Goal: Task Accomplishment & Management: Use online tool/utility

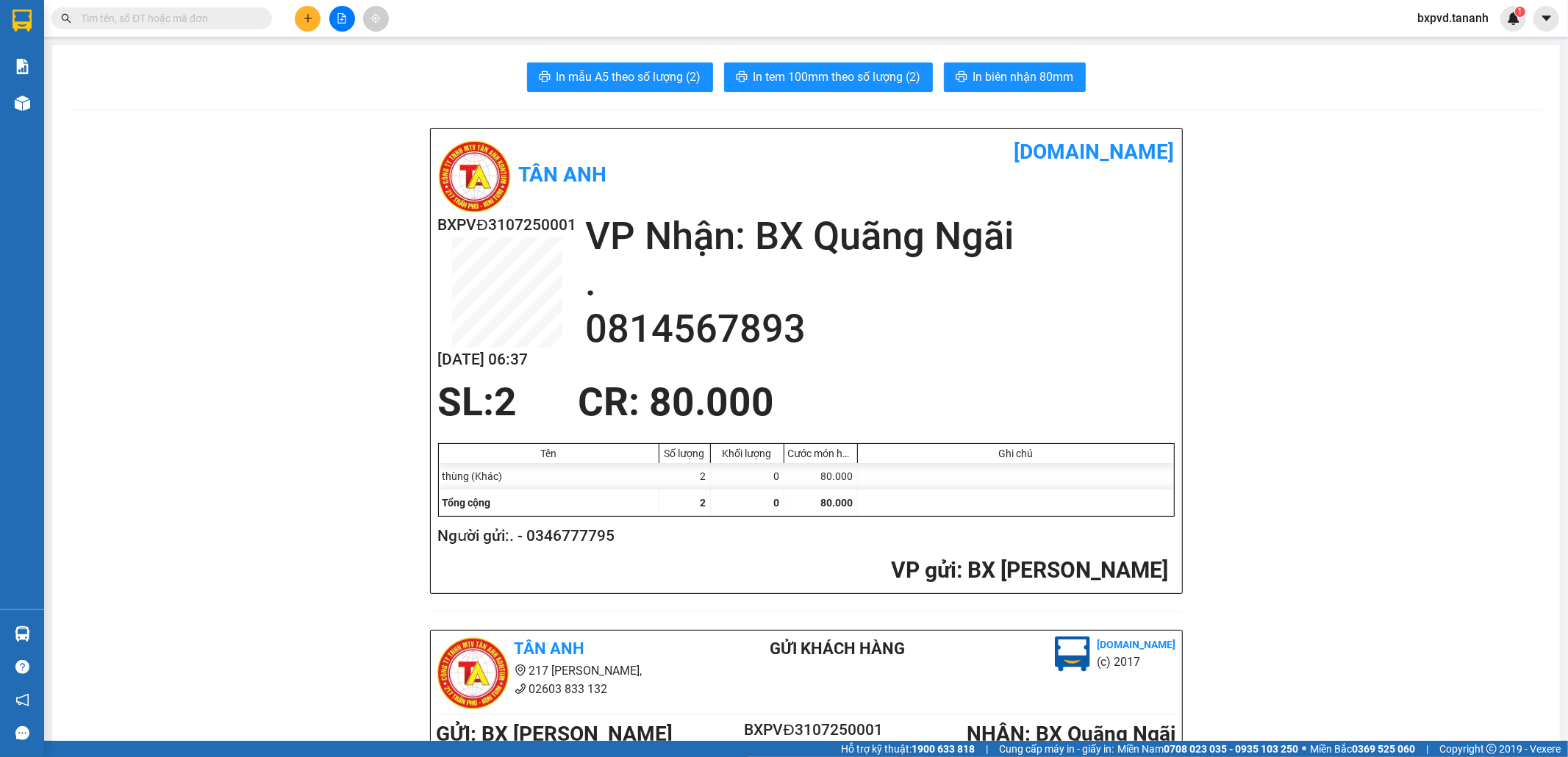
click at [158, 10] on input "text" at bounding box center [167, 18] width 174 height 16
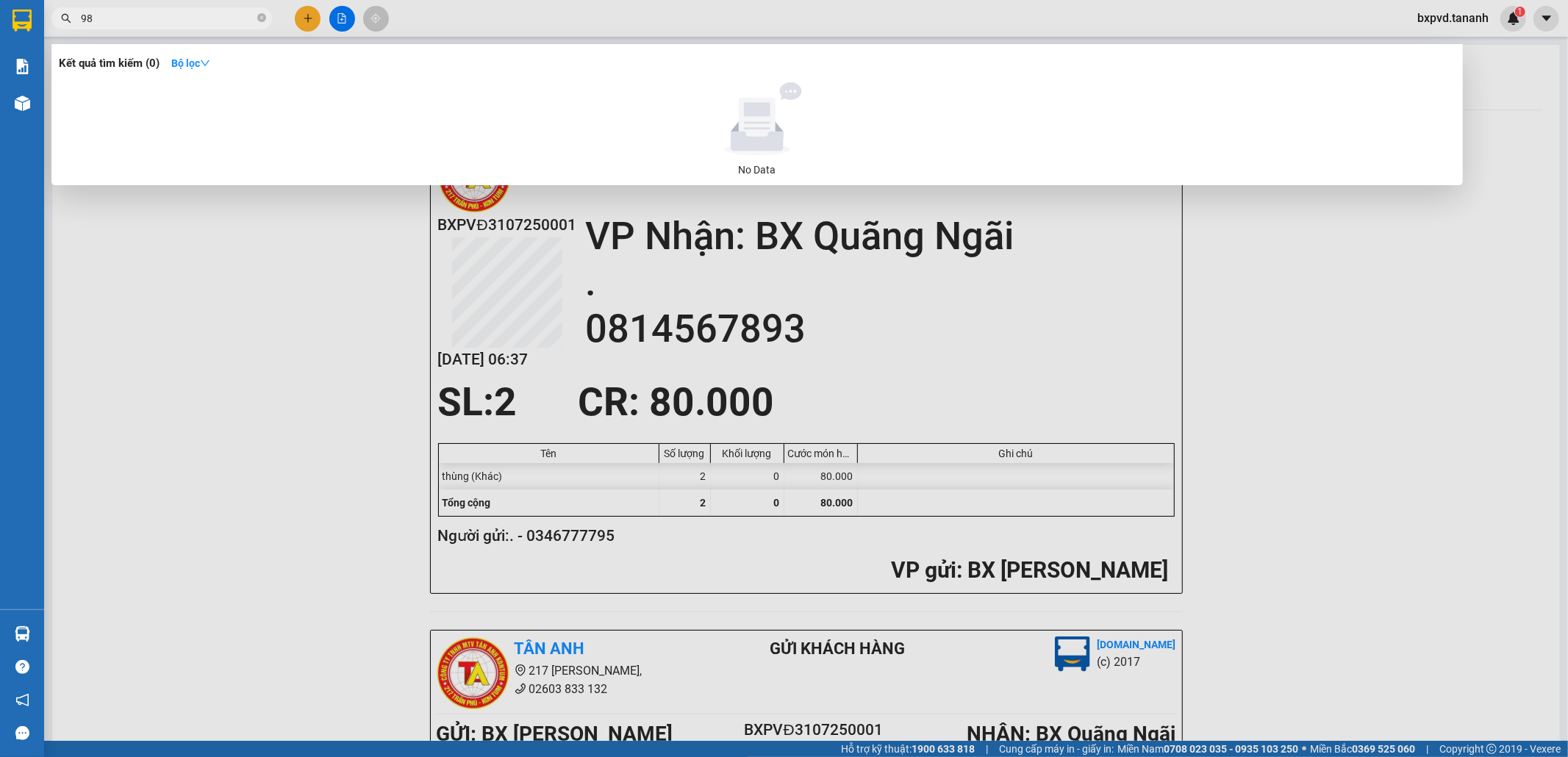
type input "98"
click at [266, 15] on span "98" at bounding box center [161, 18] width 220 height 22
click at [258, 17] on icon "close-circle" at bounding box center [262, 18] width 9 height 9
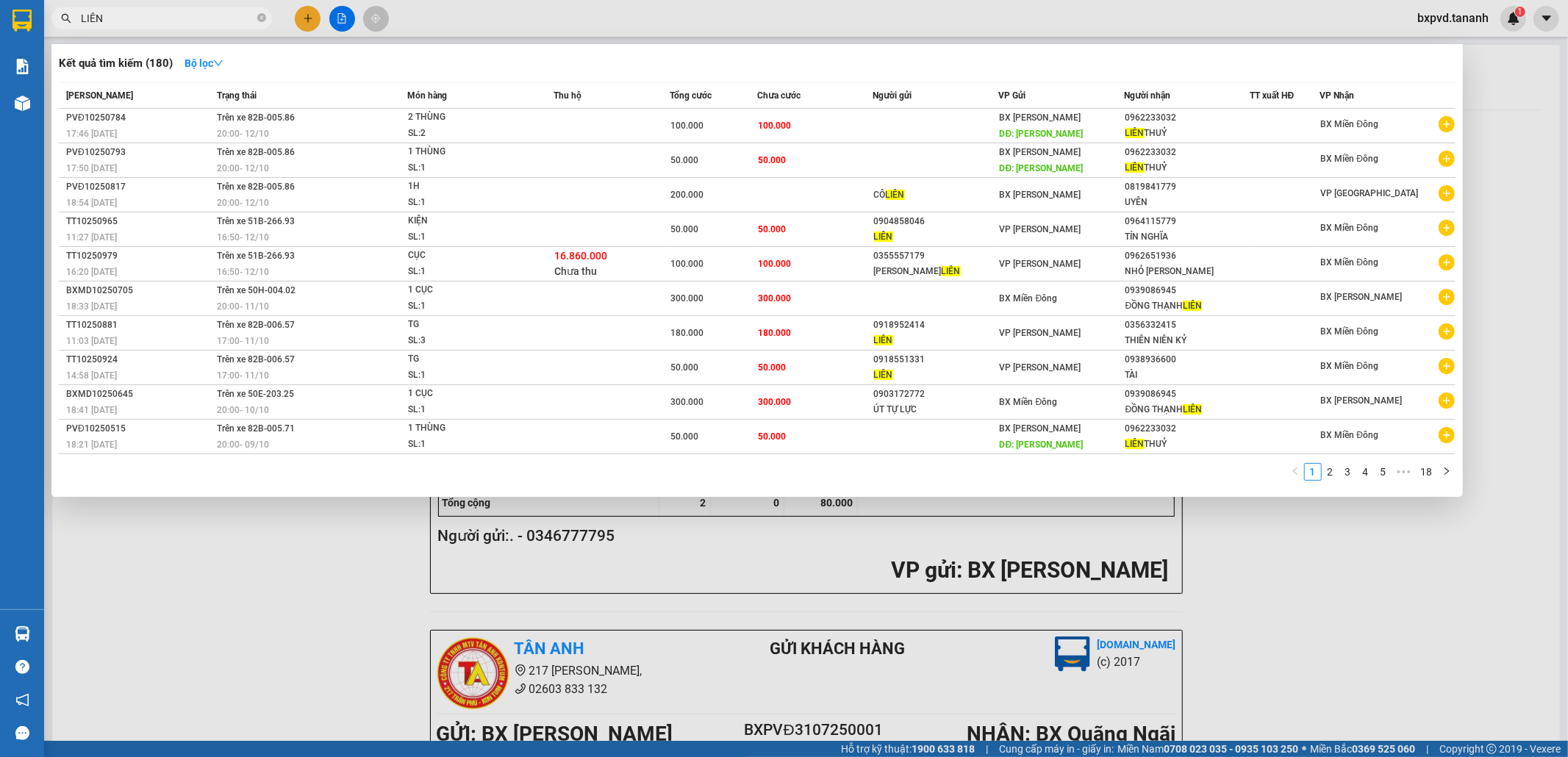
type input "LIÊN"
drag, startPoint x: 255, startPoint y: 590, endPoint x: 232, endPoint y: 503, distance: 90.0
click at [255, 589] on div at bounding box center [784, 378] width 1568 height 757
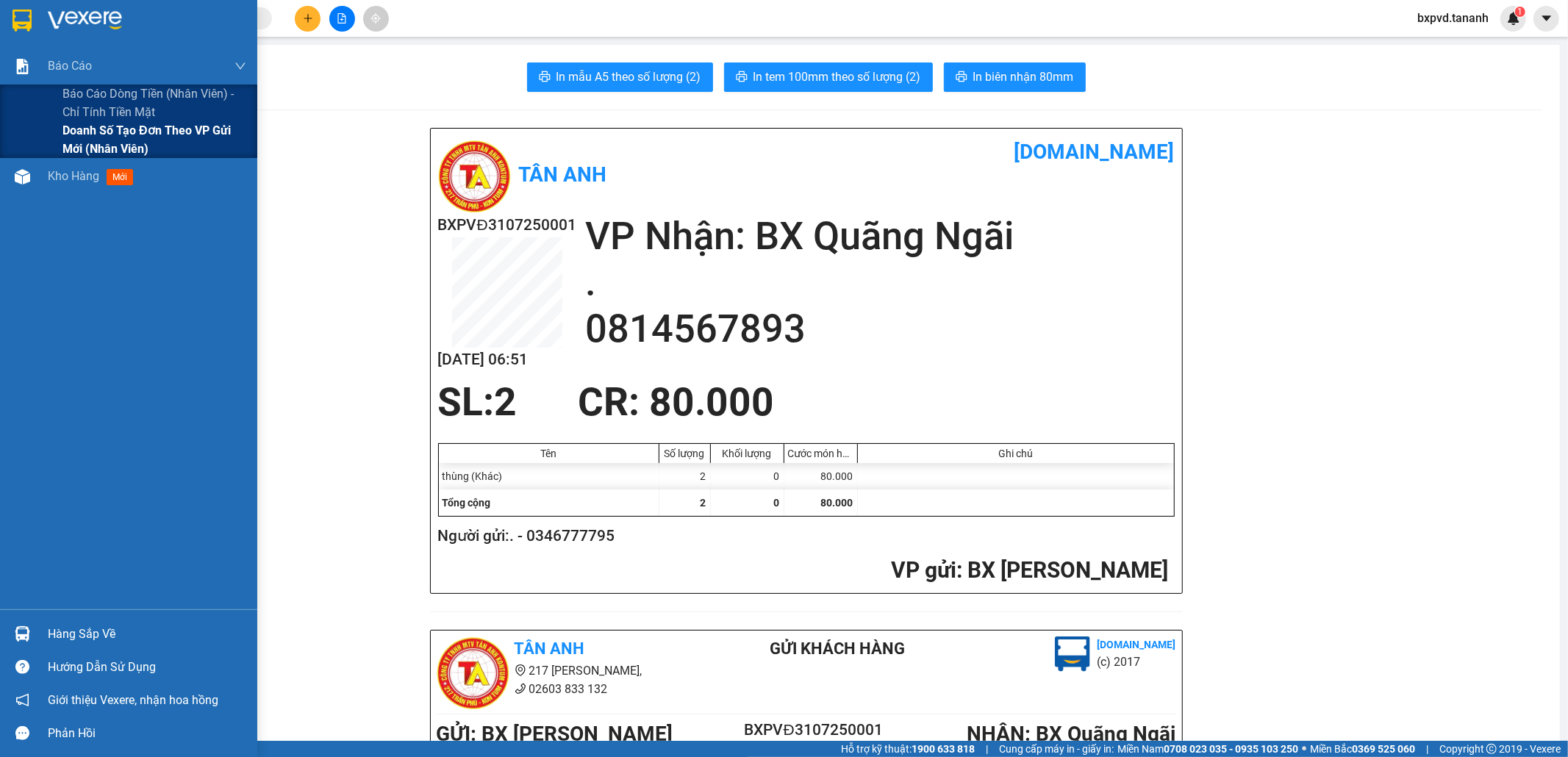
click at [83, 138] on span "Doanh số tạo đơn theo VP gửi mới (nhân viên)" at bounding box center [154, 139] width 184 height 37
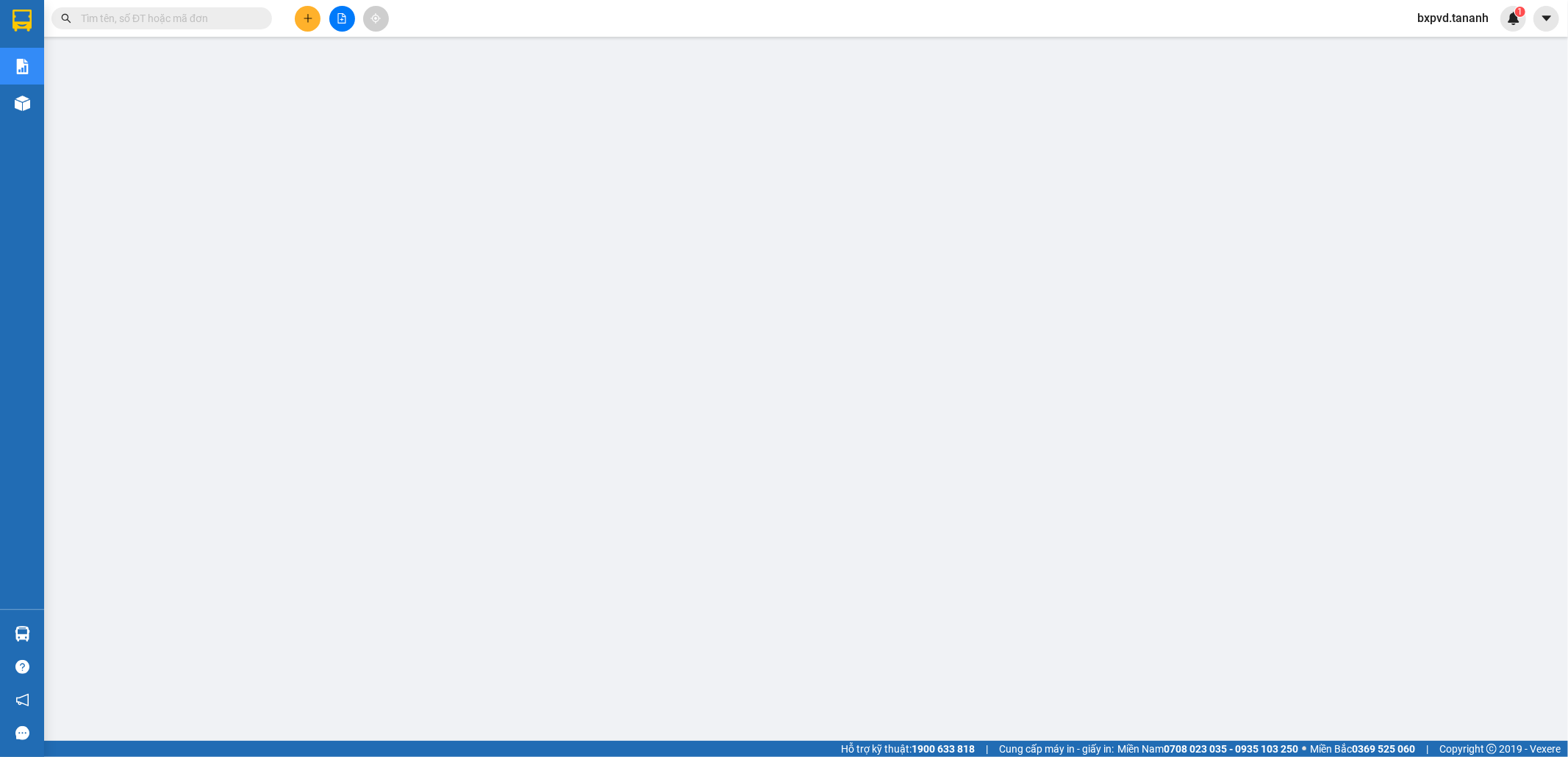
click at [1450, 18] on span "bxpvd.tananh" at bounding box center [1452, 18] width 94 height 18
click at [1452, 47] on span "Đăng xuất" at bounding box center [1459, 46] width 64 height 16
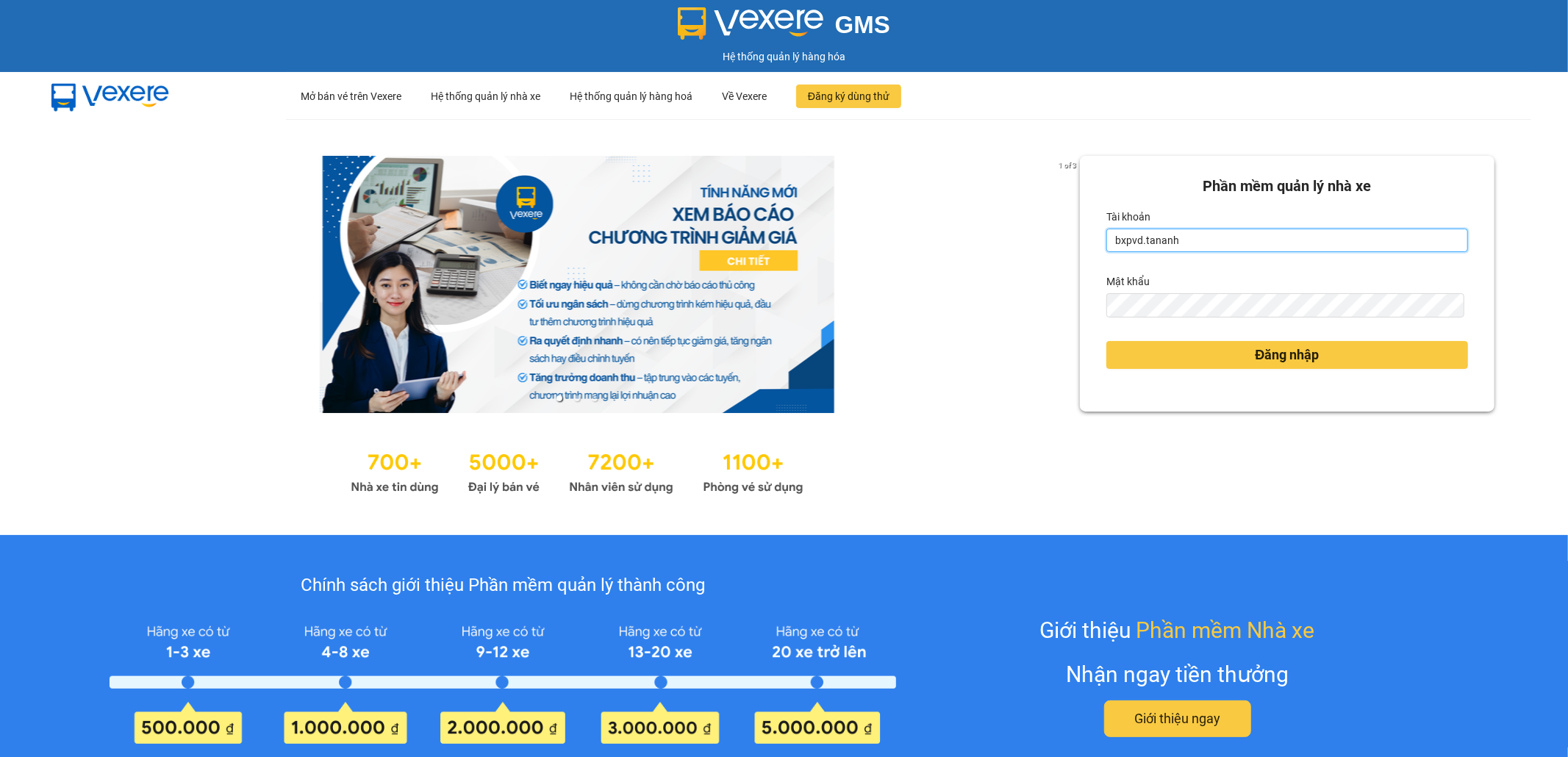
click at [1238, 241] on input "bxpvd.tananh" at bounding box center [1287, 240] width 362 height 23
type input "bxmd.tananh"
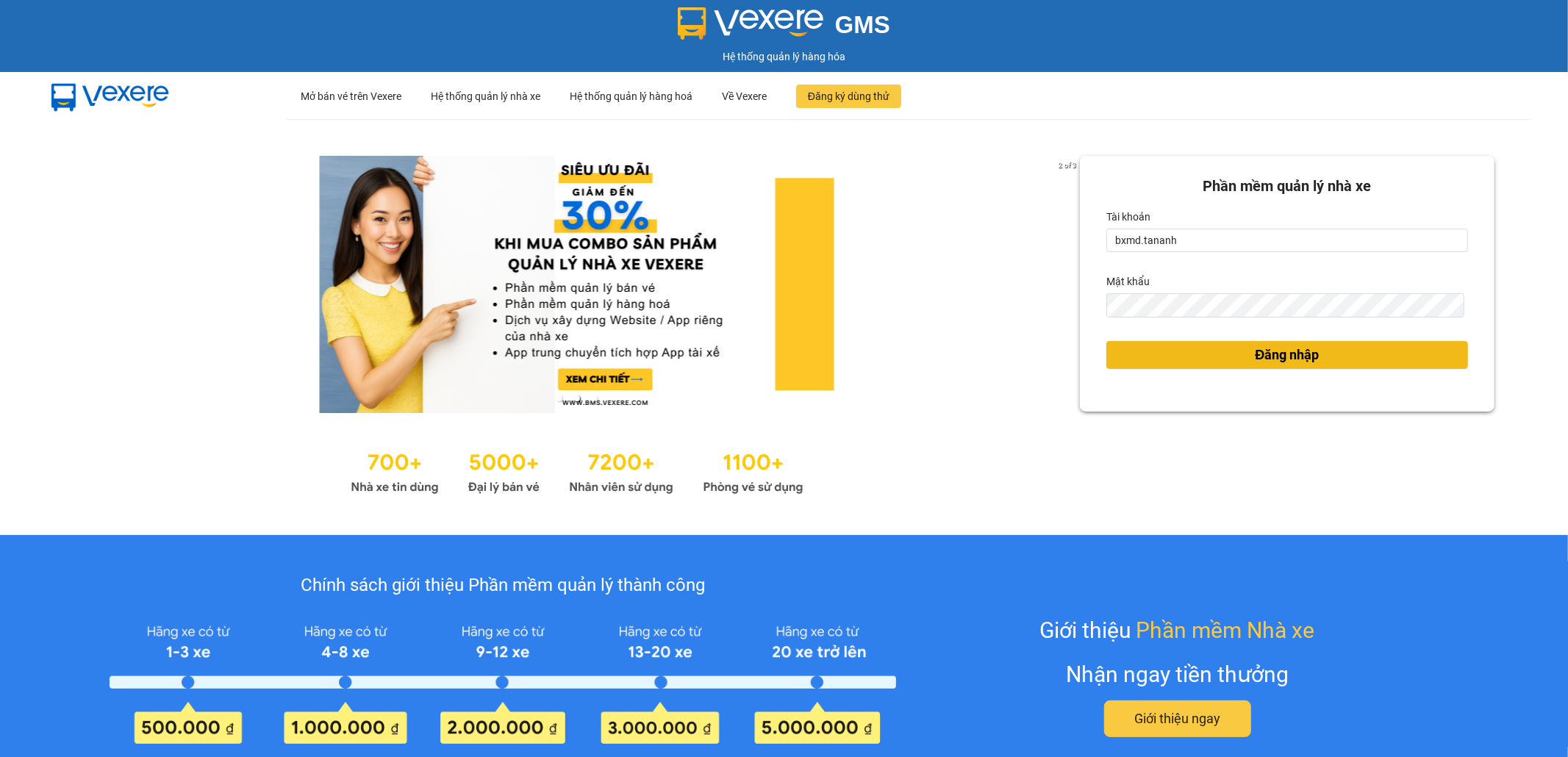
click at [1232, 354] on button "Đăng nhập" at bounding box center [1287, 354] width 362 height 28
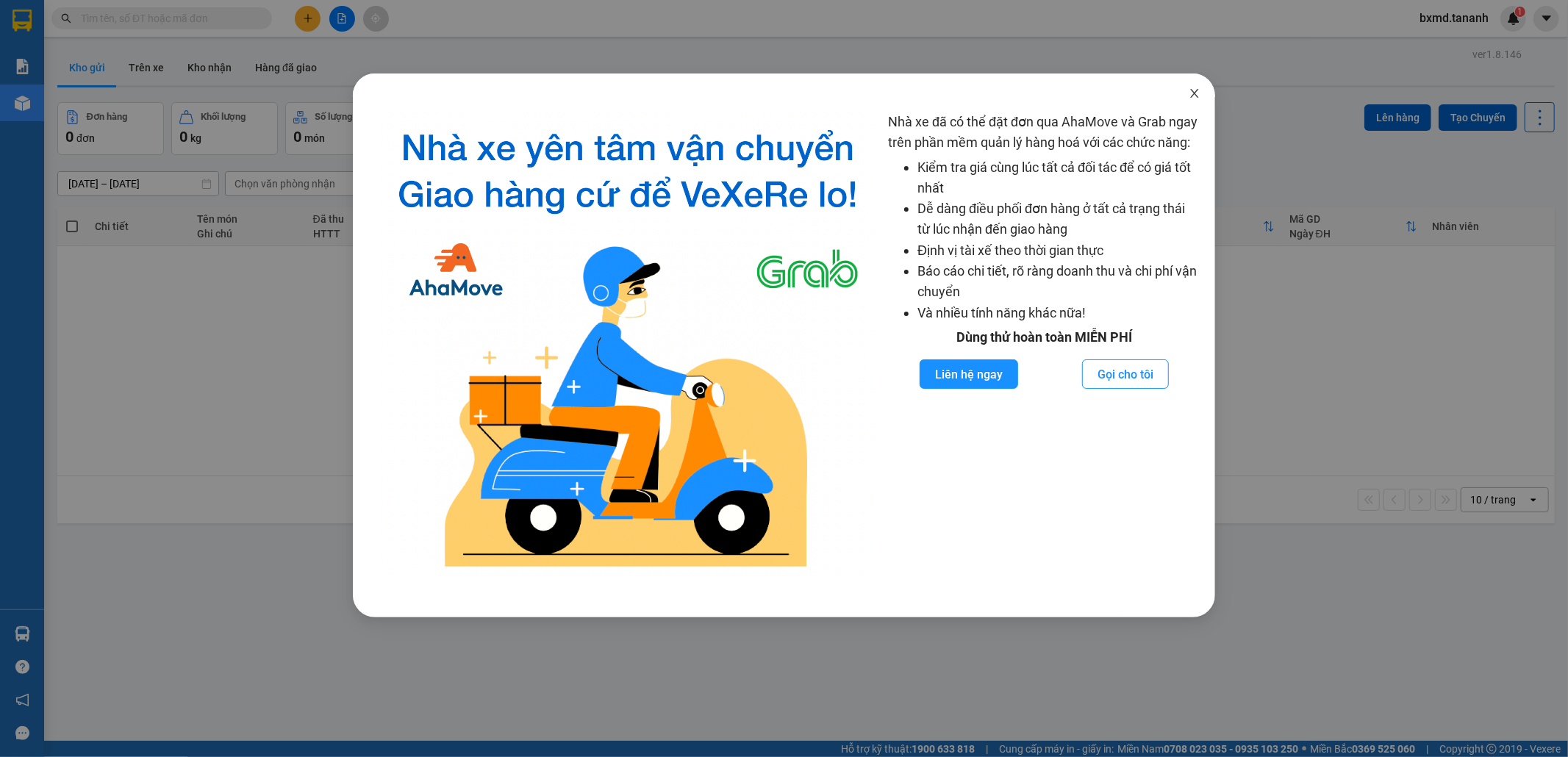
click at [1196, 94] on icon "close" at bounding box center [1194, 93] width 12 height 12
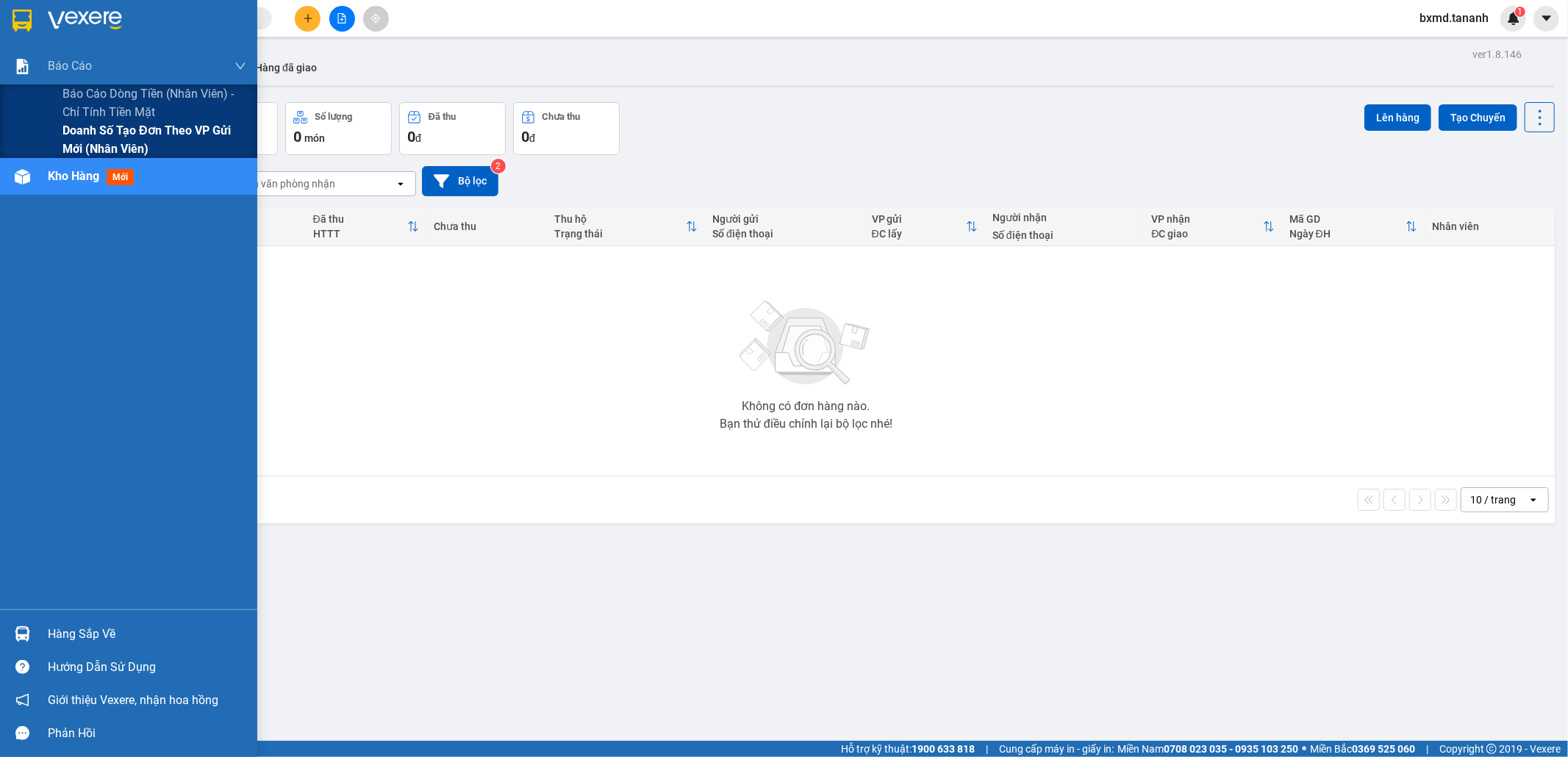
click at [70, 134] on span "Doanh số tạo đơn theo VP gửi mới (nhân viên)" at bounding box center [154, 139] width 184 height 37
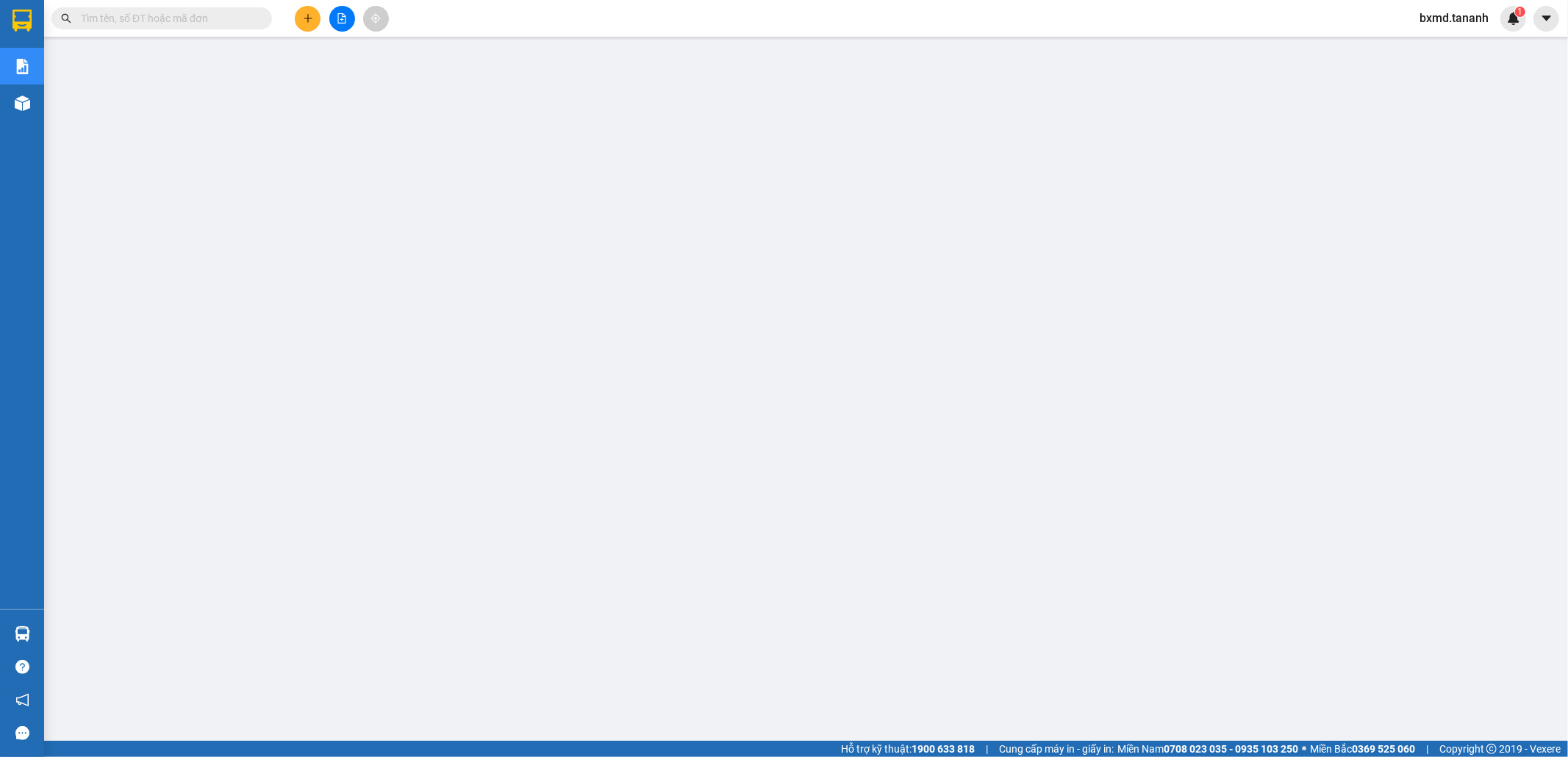
click at [1469, 18] on span "bxmd.tananh" at bounding box center [1454, 18] width 93 height 18
click at [1467, 49] on span "Đăng xuất" at bounding box center [1461, 46] width 62 height 16
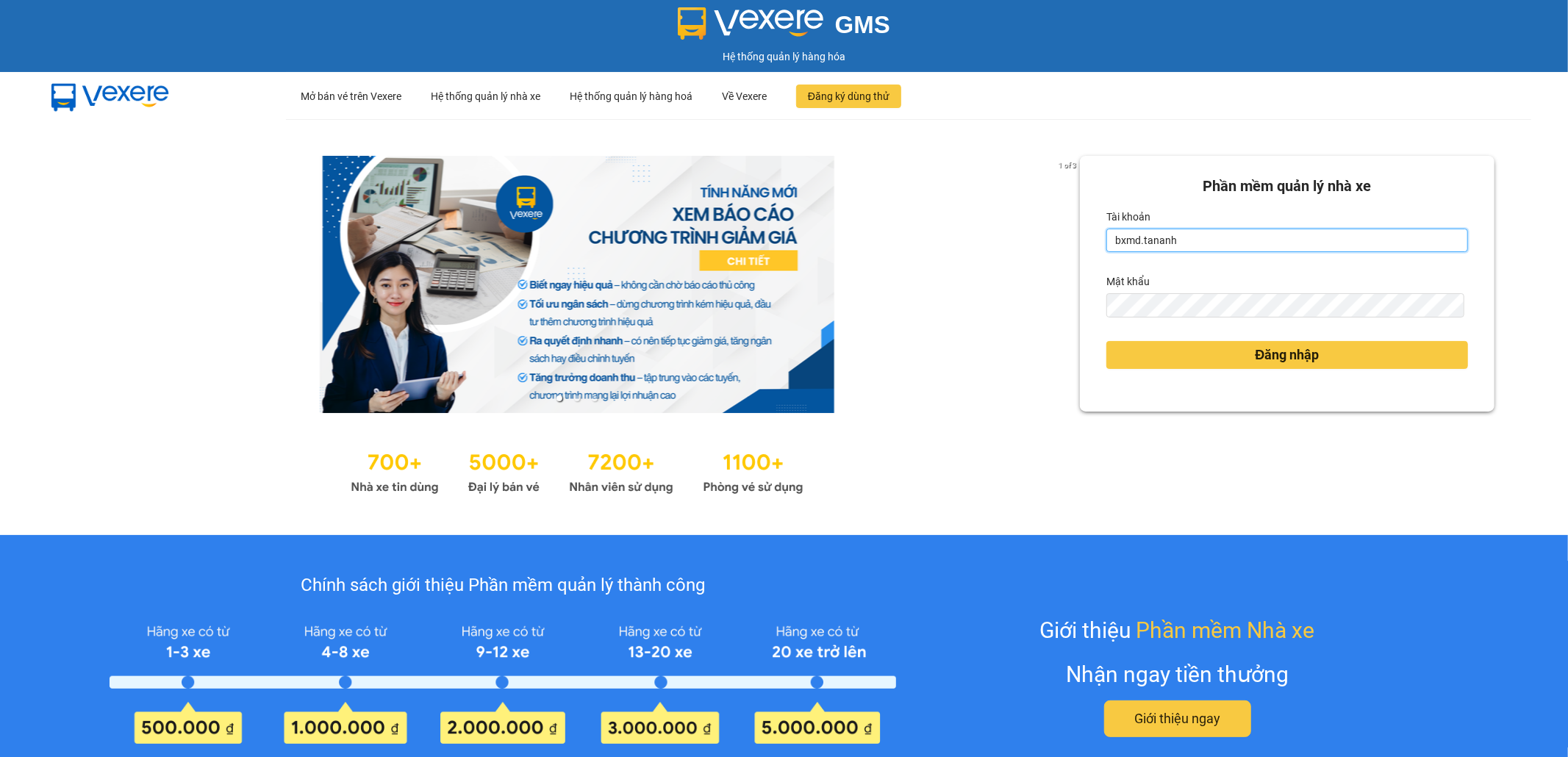
click at [1229, 240] on input "bxmd.tananh" at bounding box center [1287, 240] width 362 height 23
type input "vptt.tananh"
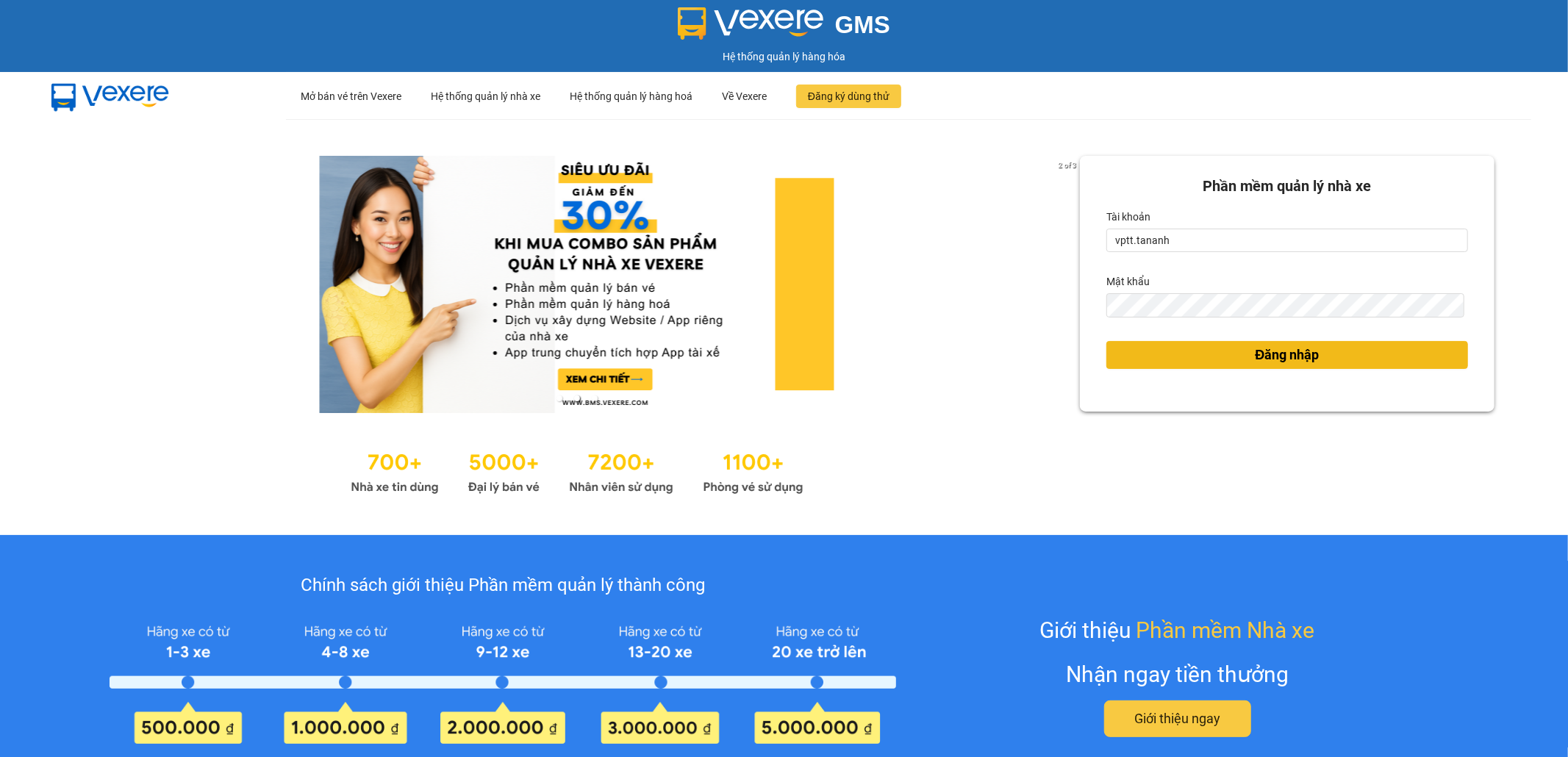
click at [1256, 361] on span "Đăng nhập" at bounding box center [1287, 354] width 64 height 21
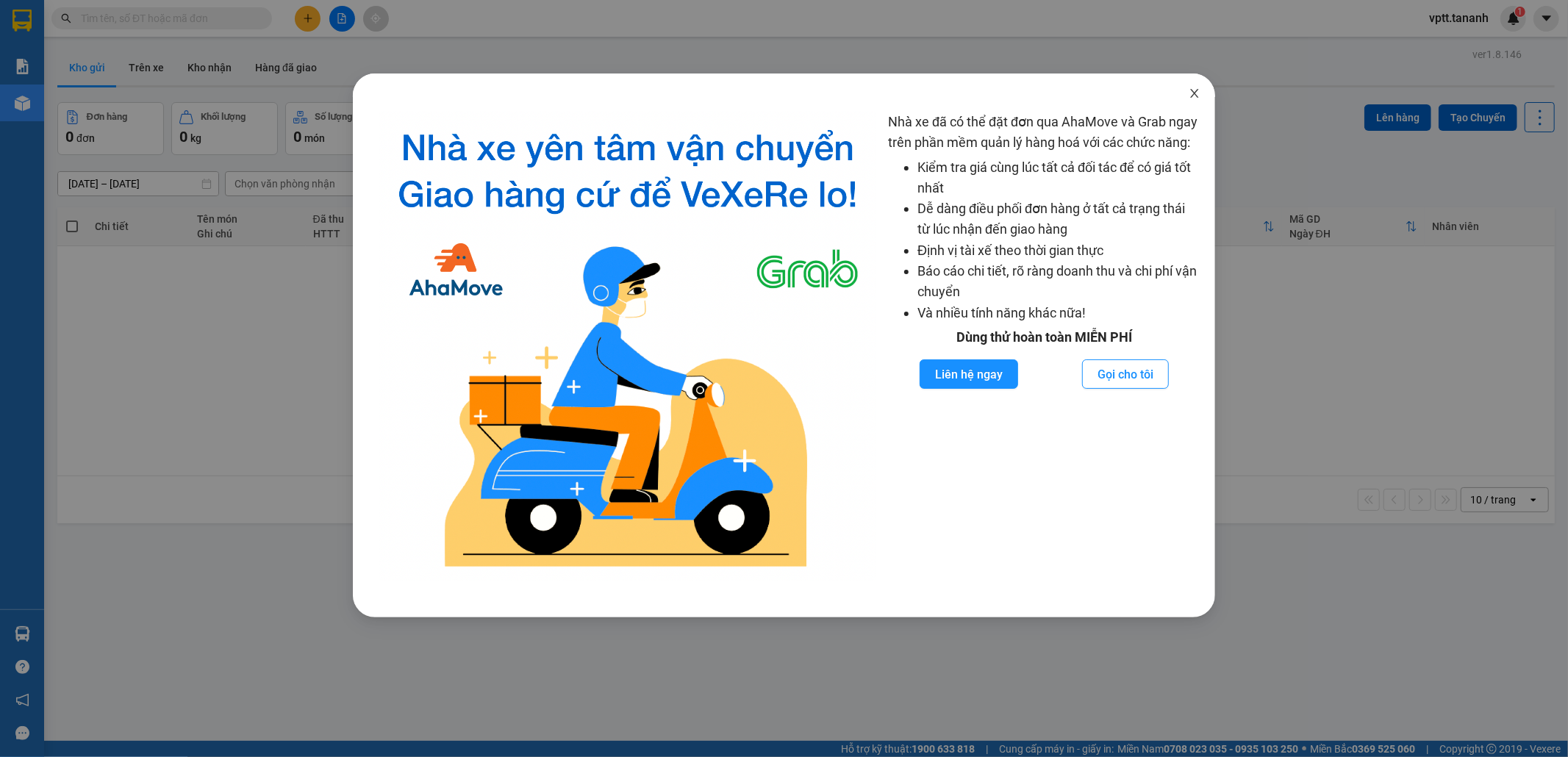
click at [1196, 94] on icon "close" at bounding box center [1194, 93] width 12 height 12
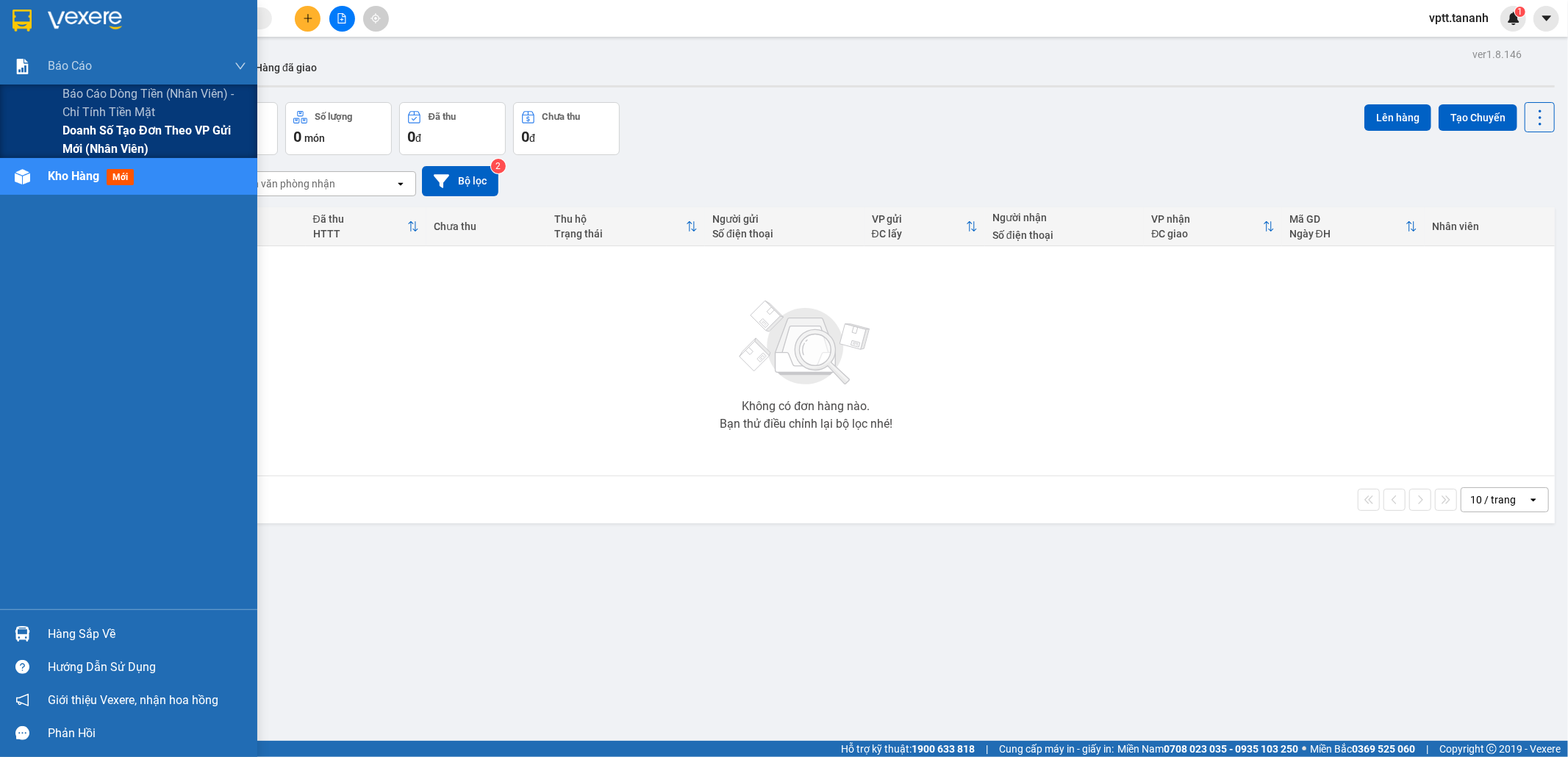
click at [103, 130] on span "Doanh số tạo đơn theo VP gửi mới (nhân viên)" at bounding box center [154, 139] width 184 height 37
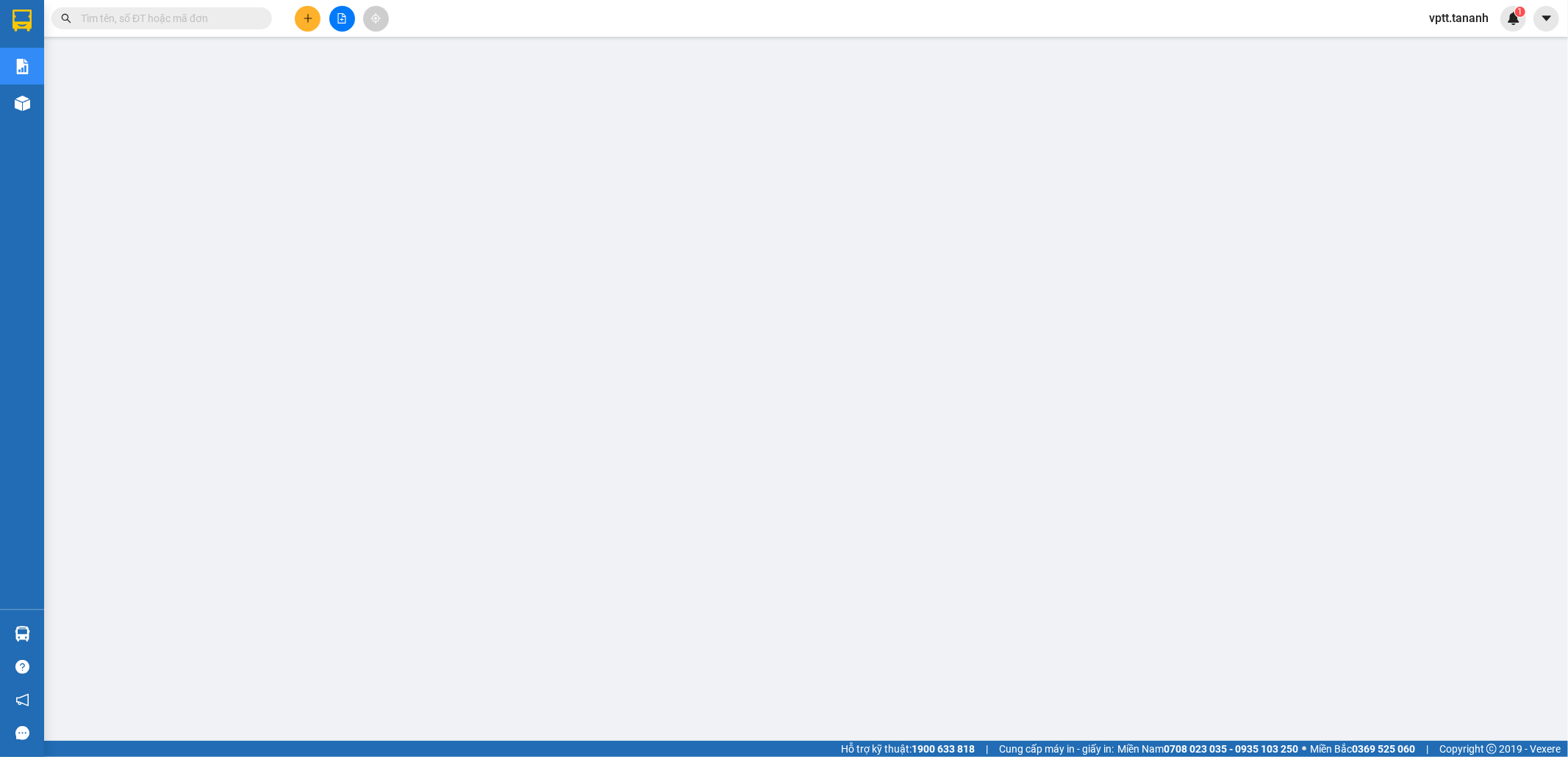
click at [1481, 20] on span "vptt.tananh" at bounding box center [1458, 18] width 83 height 18
click at [1474, 44] on span "Đăng xuất" at bounding box center [1470, 46] width 61 height 16
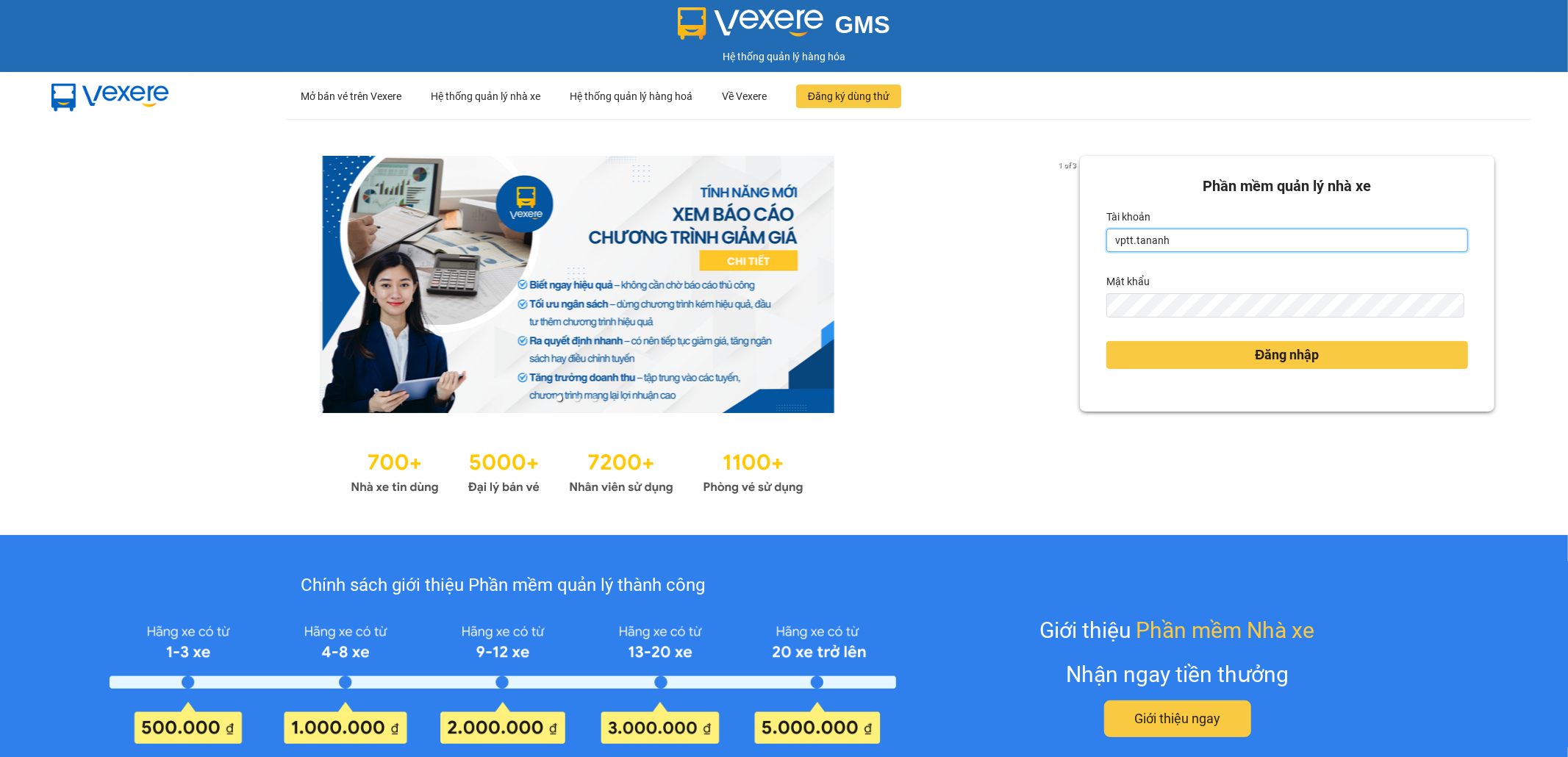
click at [1268, 241] on input "vptt.tananh" at bounding box center [1287, 240] width 362 height 23
type input "bxpvd.tananh"
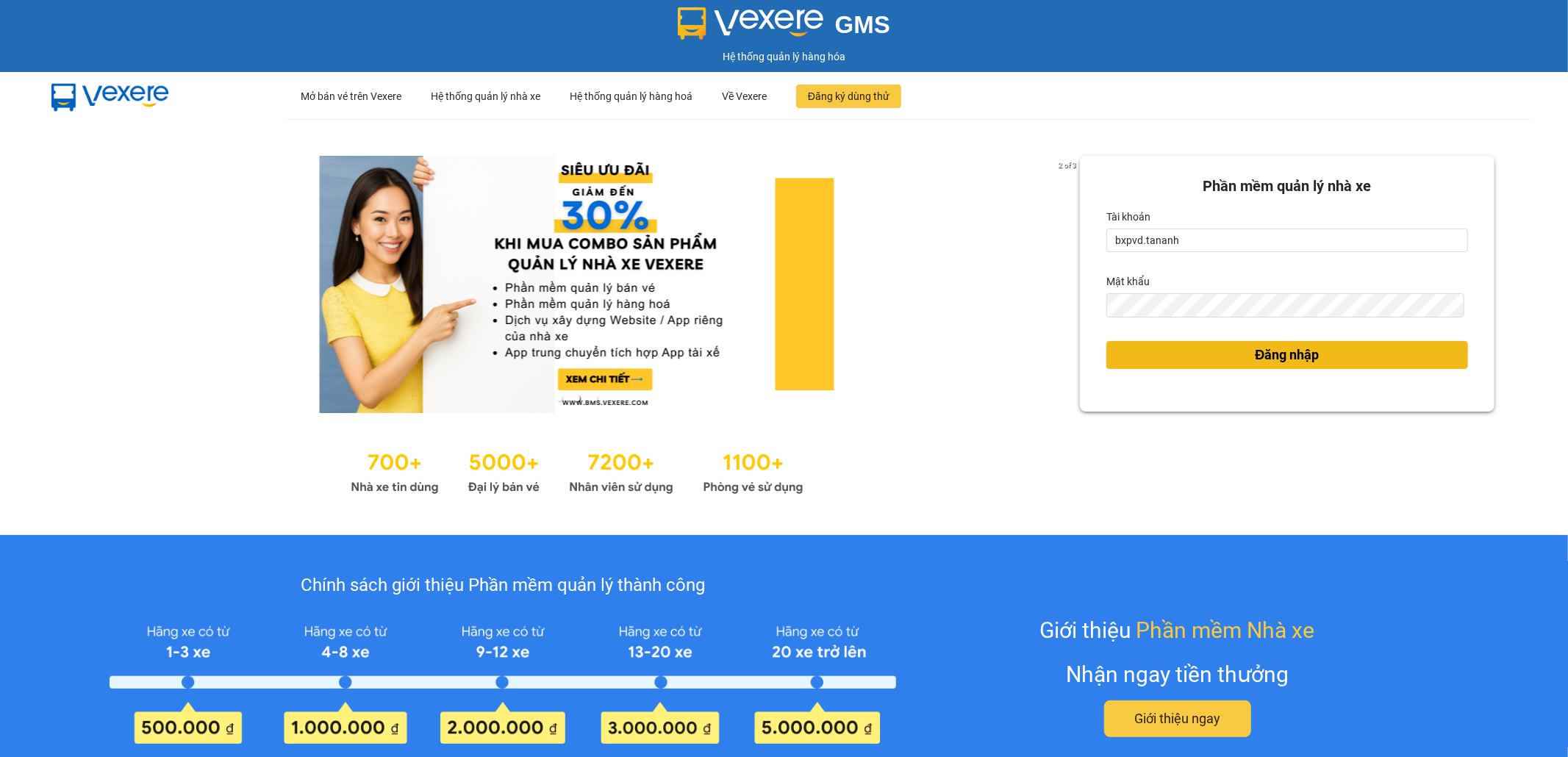
click at [1280, 360] on span "Đăng nhập" at bounding box center [1287, 354] width 64 height 21
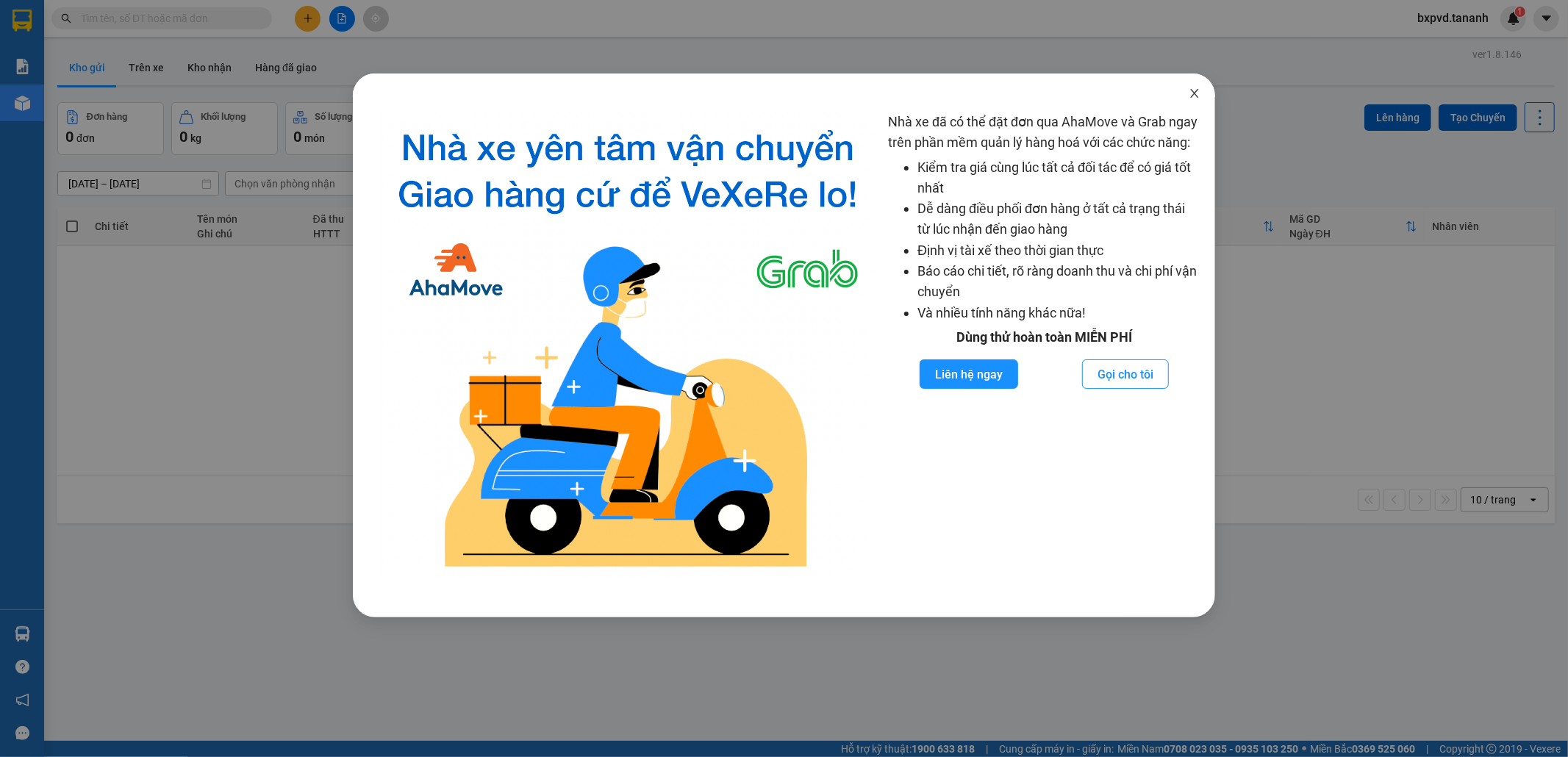
click at [1192, 93] on icon "close" at bounding box center [1194, 93] width 12 height 12
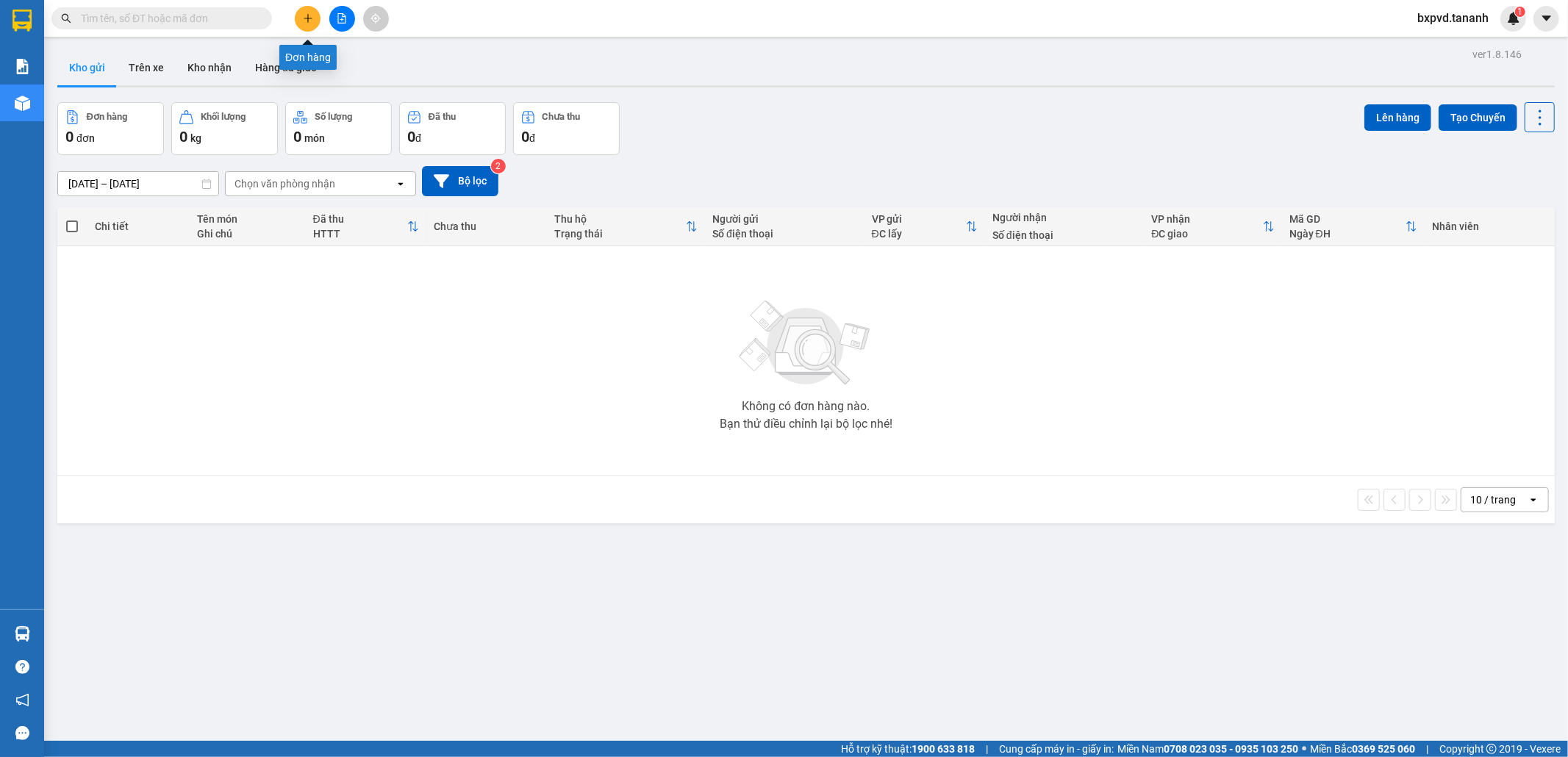
click at [308, 19] on icon "plus" at bounding box center [308, 18] width 1 height 8
